Goal: Transaction & Acquisition: Purchase product/service

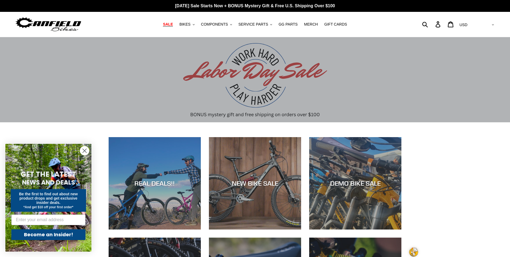
click at [173, 25] on span "SALE" at bounding box center [168, 24] width 10 height 5
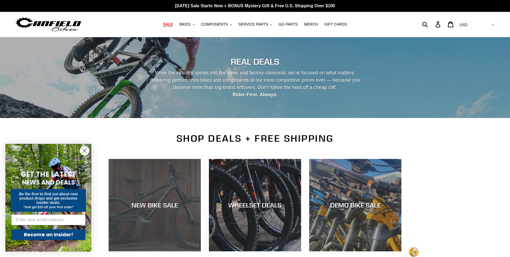
click at [161, 205] on div "NEW BIKE SALE" at bounding box center [155, 205] width 92 height 8
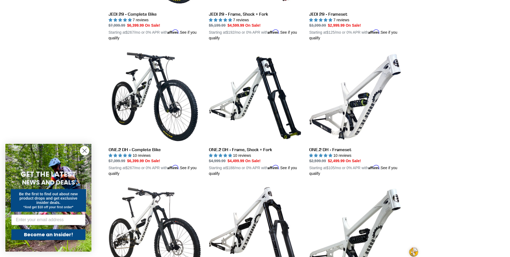
scroll to position [269, 0]
